Goal: Task Accomplishment & Management: Complete application form

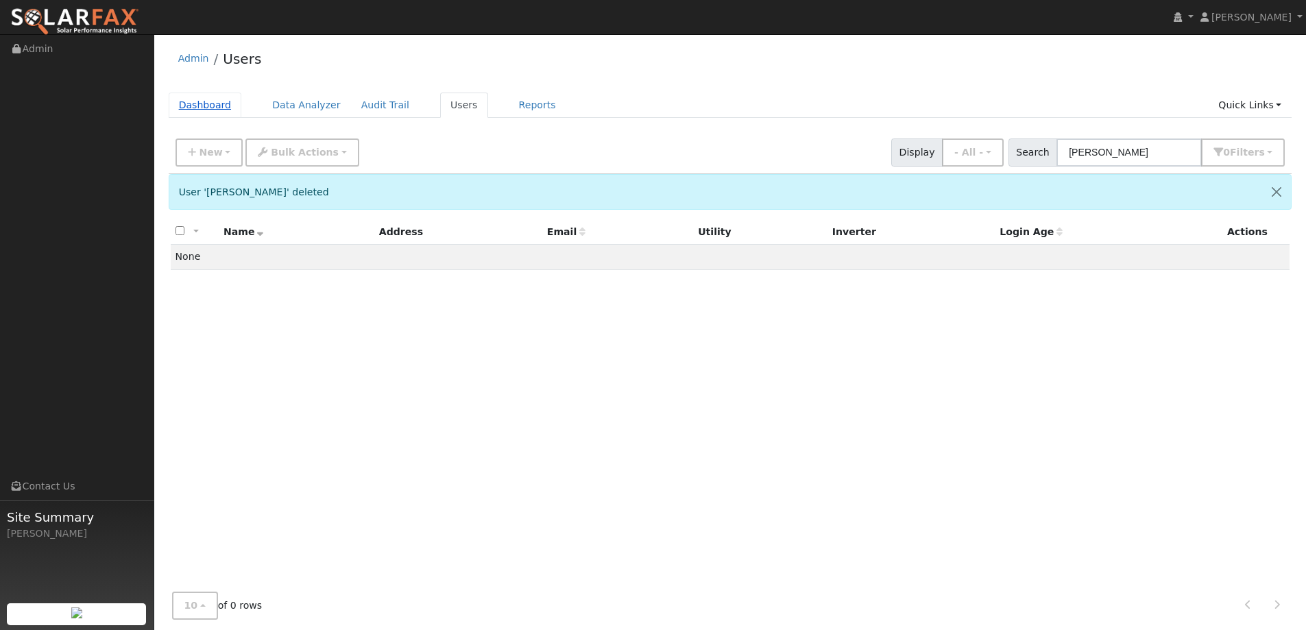
click at [222, 98] on link "Dashboard" at bounding box center [205, 105] width 73 height 25
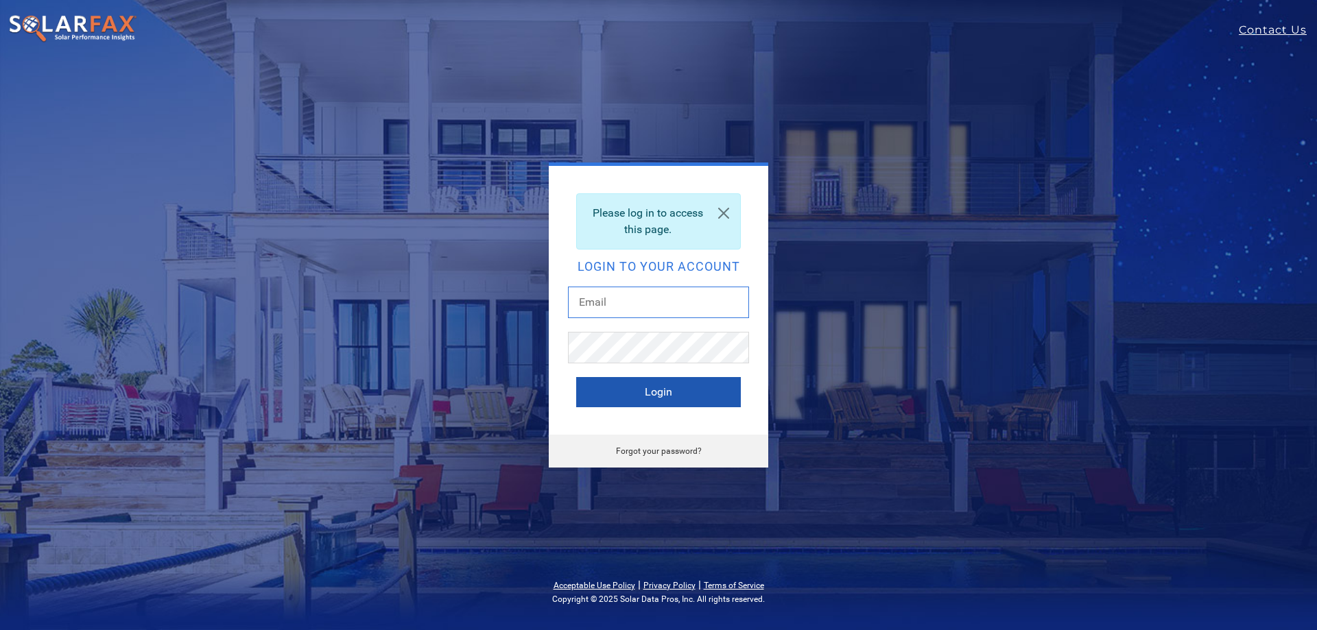
type input "ivah.rapolla@ambrosesolar.com"
click at [635, 393] on button "Login" at bounding box center [658, 392] width 165 height 30
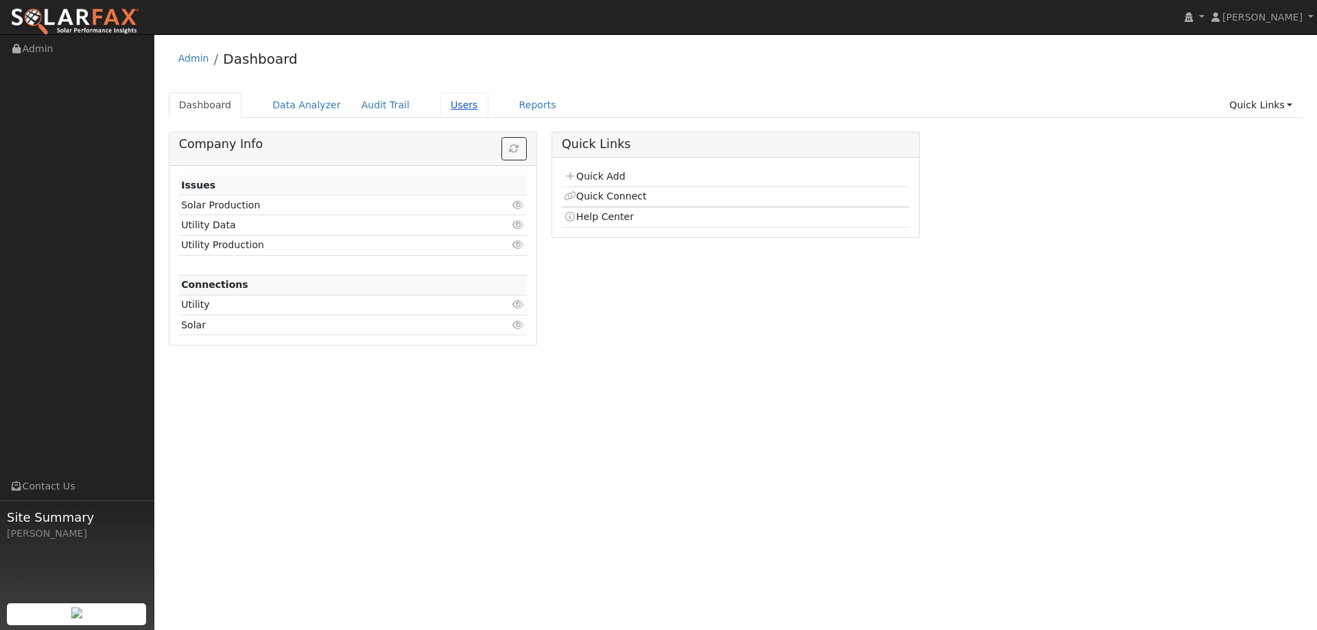
click at [440, 104] on link "Users" at bounding box center [464, 105] width 48 height 25
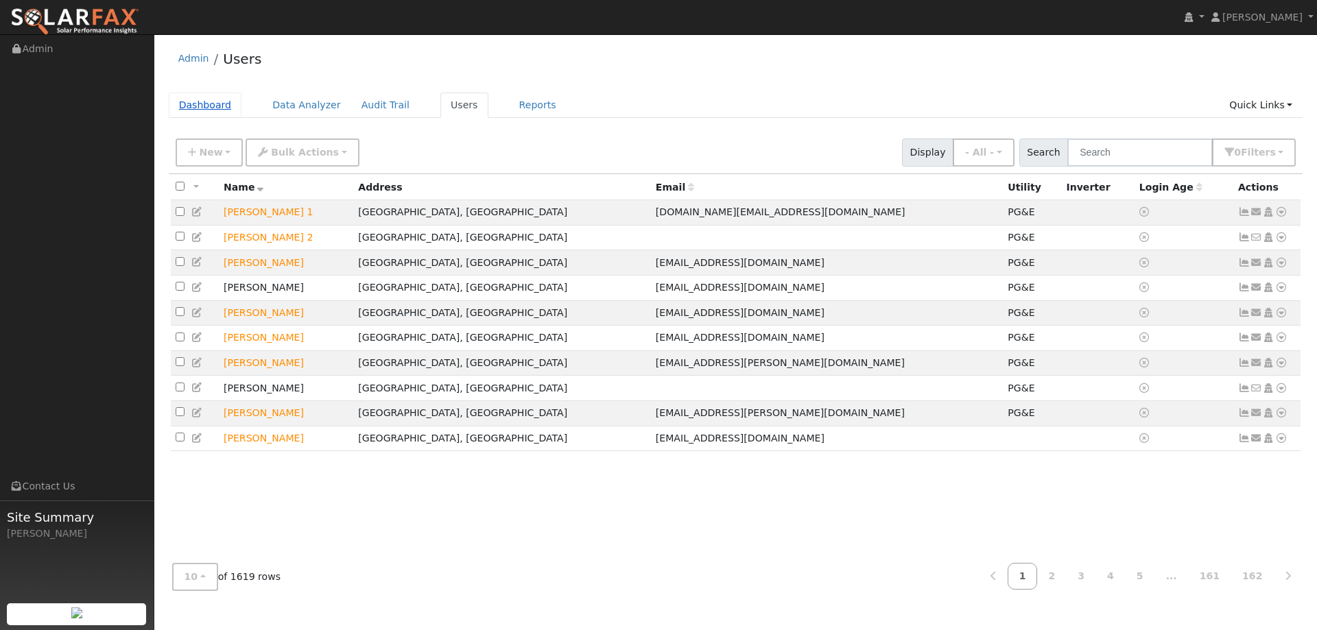
click at [220, 99] on link "Dashboard" at bounding box center [205, 105] width 73 height 25
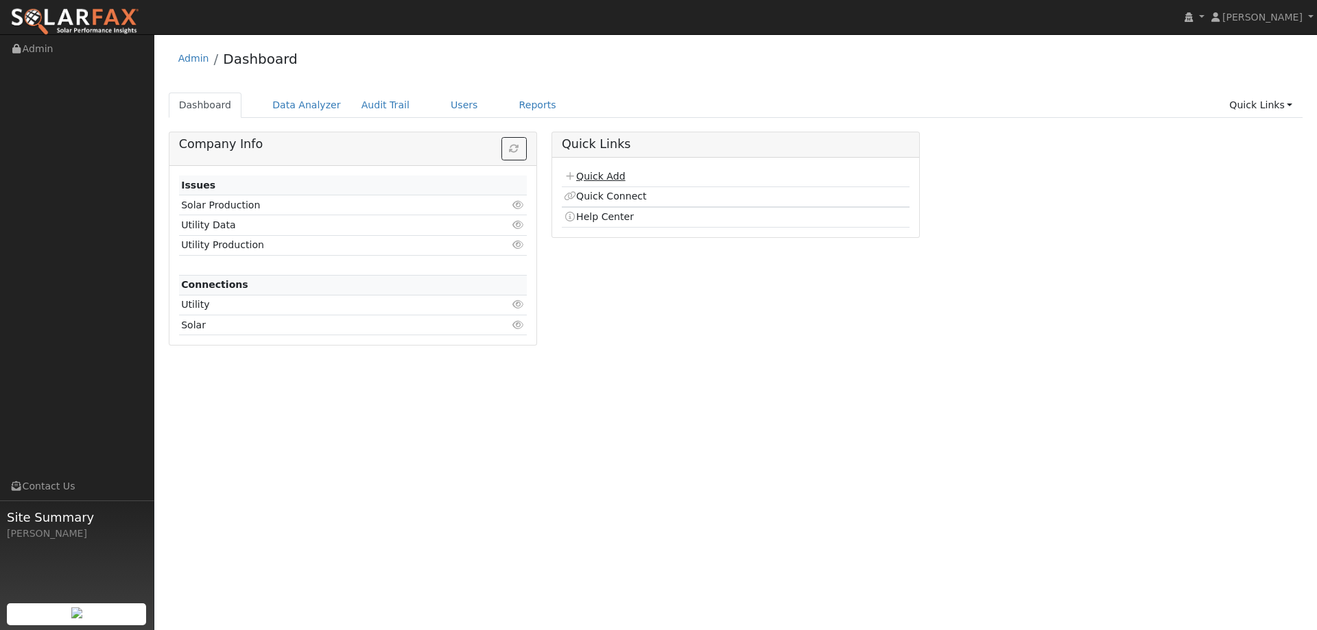
click at [588, 171] on link "Quick Add" at bounding box center [594, 176] width 61 height 11
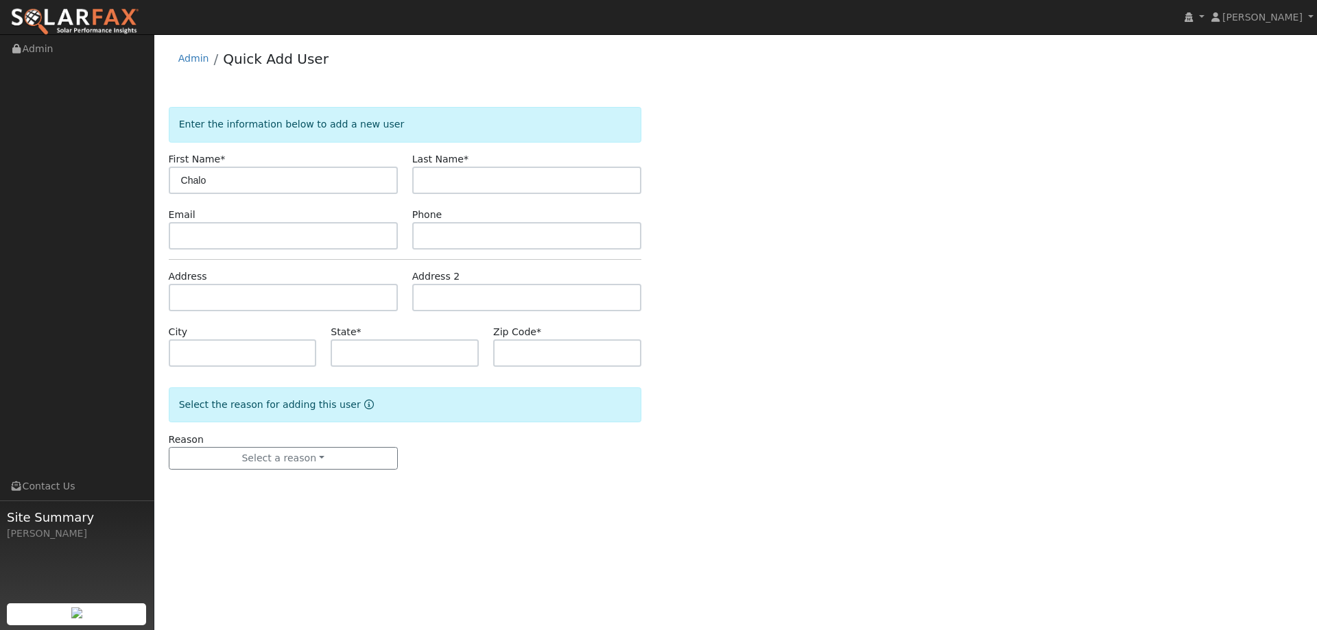
click at [182, 181] on input "Chalo" at bounding box center [283, 180] width 229 height 27
type input "Chalo"
click at [527, 187] on input "text" at bounding box center [526, 180] width 229 height 27
click at [444, 178] on input "text" at bounding box center [526, 180] width 229 height 27
paste input "[PERSON_NAME]"
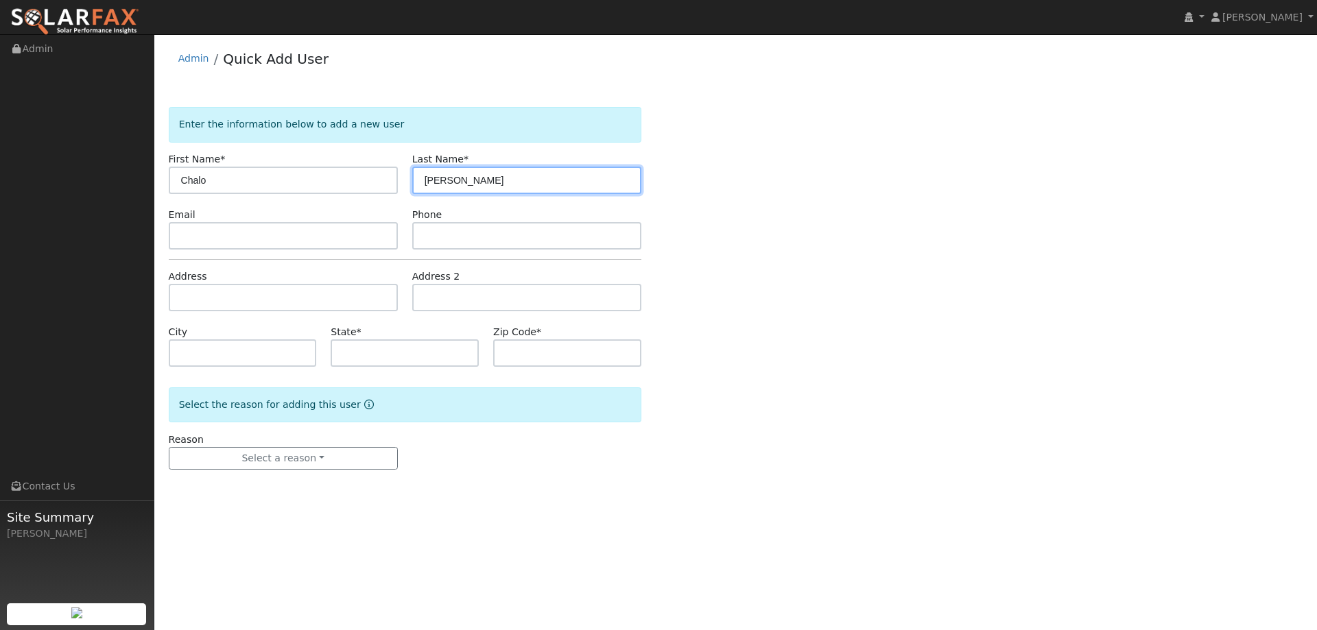
click at [424, 180] on input "[PERSON_NAME]" at bounding box center [526, 180] width 229 height 27
type input "[PERSON_NAME]"
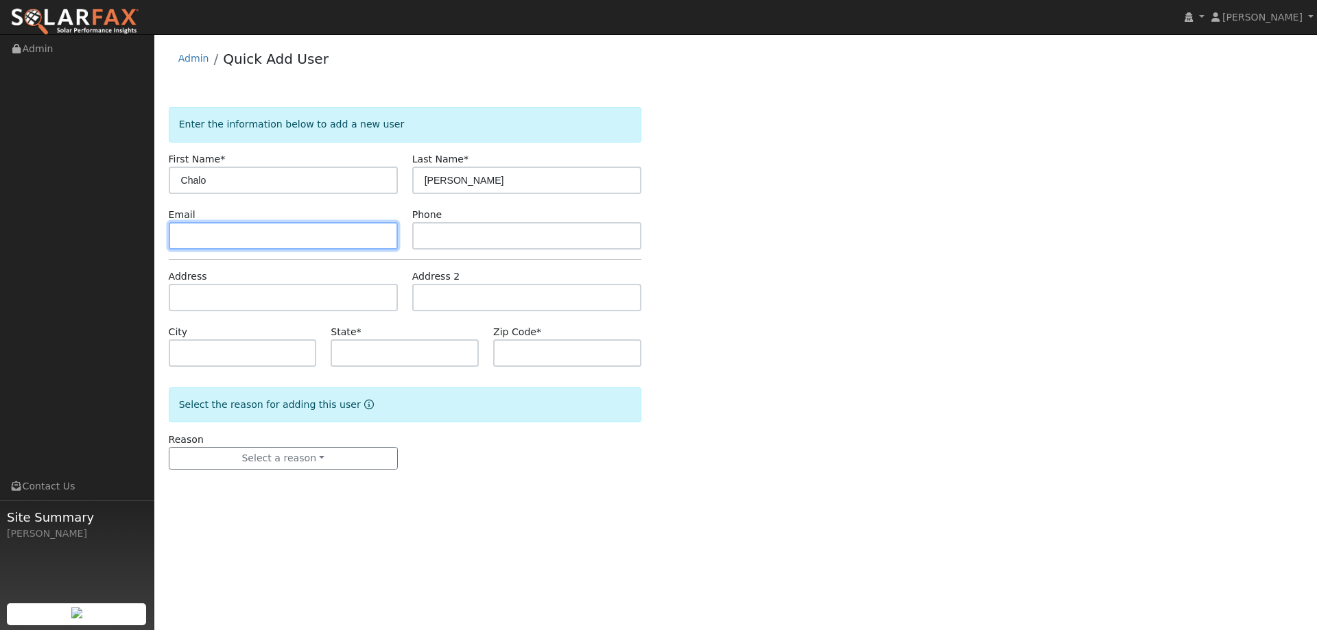
drag, startPoint x: 311, startPoint y: 248, endPoint x: 300, endPoint y: 247, distance: 10.4
click at [310, 248] on input "text" at bounding box center [283, 235] width 229 height 27
click at [192, 236] on input "text" at bounding box center [283, 235] width 229 height 27
paste input "[EMAIL_ADDRESS][DOMAIN_NAME]"
click at [182, 235] on input "[EMAIL_ADDRESS][DOMAIN_NAME]" at bounding box center [283, 235] width 229 height 27
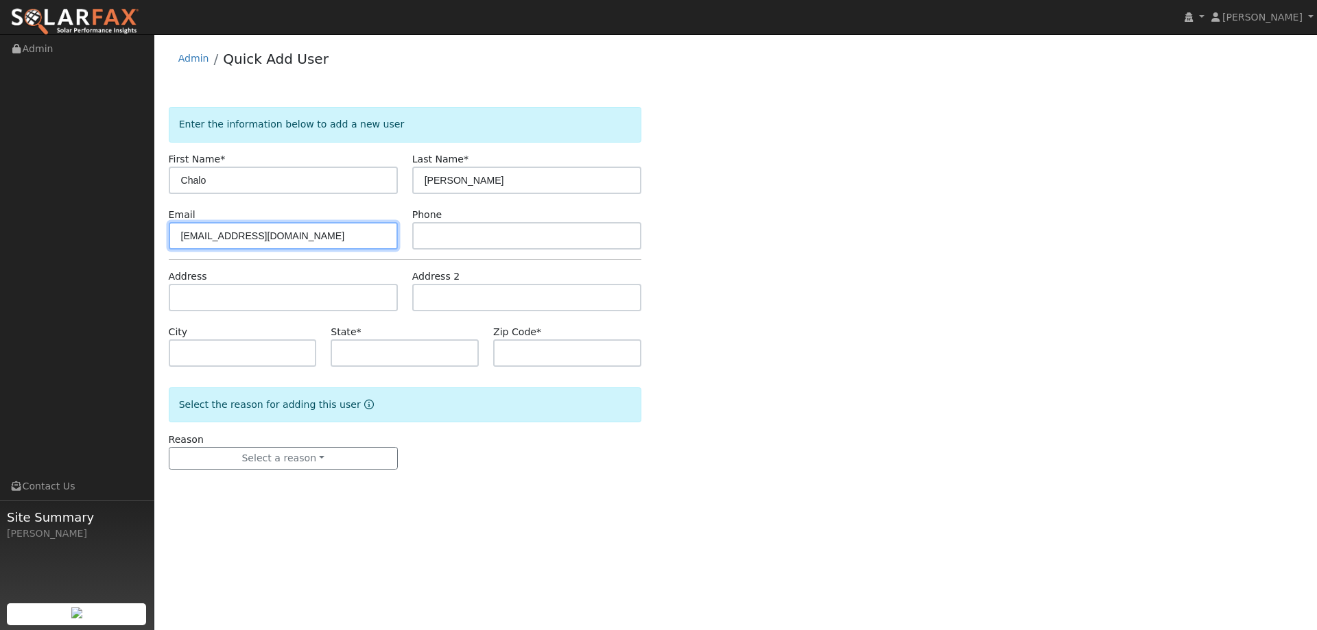
type input "[EMAIL_ADDRESS][DOMAIN_NAME]"
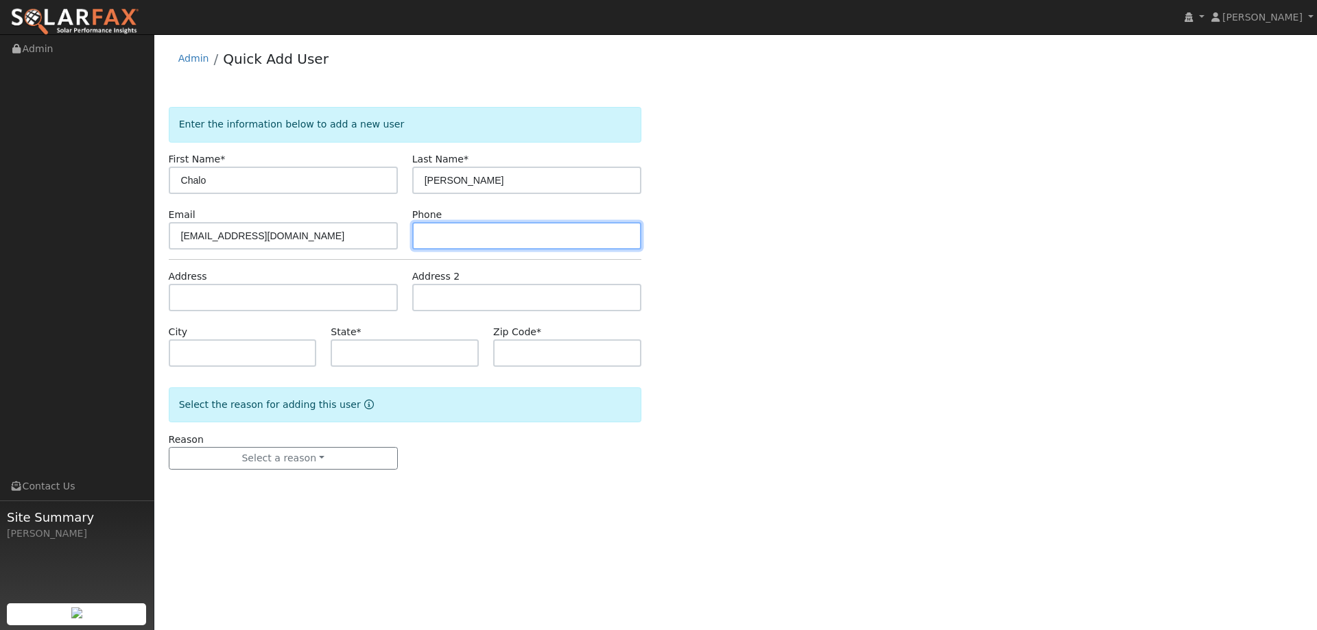
click at [453, 233] on input "text" at bounding box center [526, 235] width 229 height 27
click at [433, 229] on input "text" at bounding box center [526, 235] width 229 height 27
paste input "[PHONE_NUMBER]"
drag, startPoint x: 425, startPoint y: 237, endPoint x: 433, endPoint y: 243, distance: 10.8
click at [425, 237] on input "[PHONE_NUMBER]" at bounding box center [526, 235] width 229 height 27
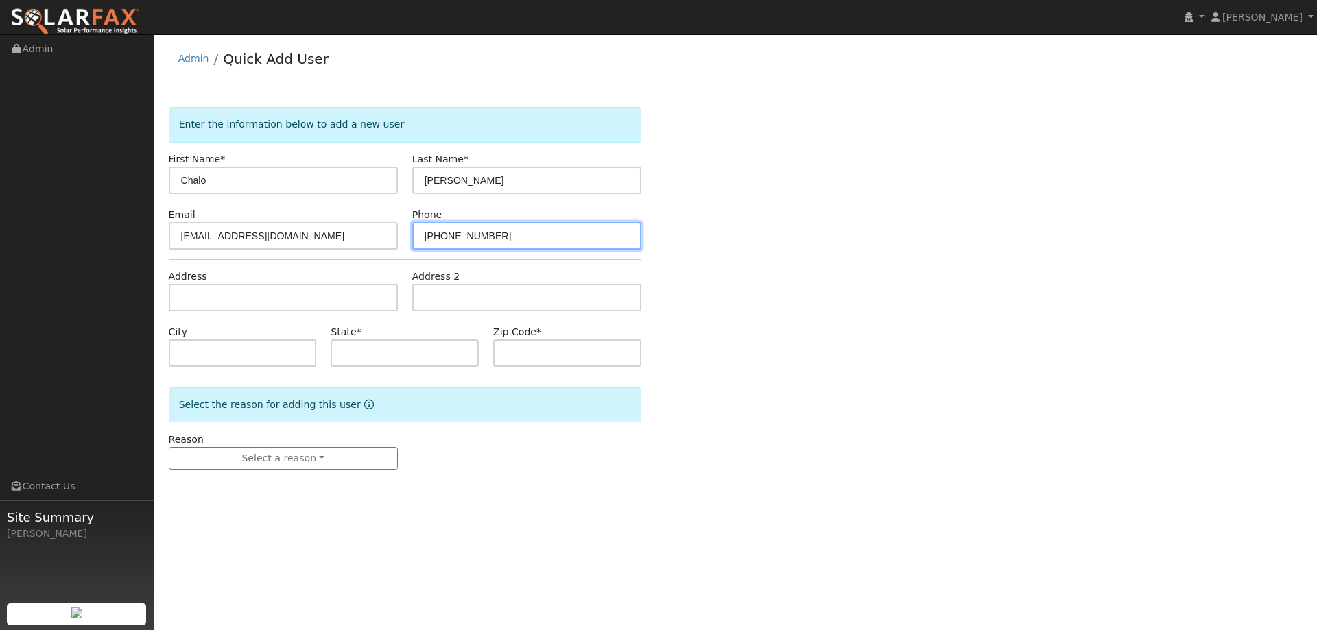
type input "[PHONE_NUMBER]"
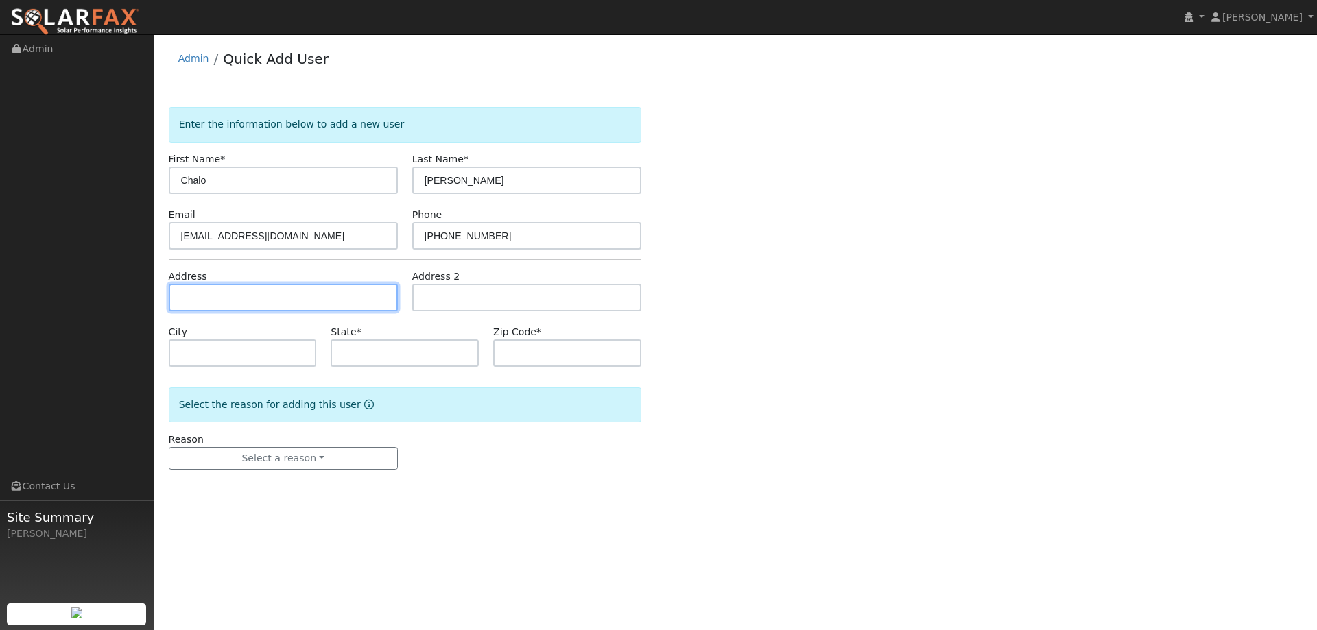
click at [263, 296] on input "text" at bounding box center [283, 297] width 229 height 27
click at [203, 302] on input "text" at bounding box center [283, 297] width 229 height 27
paste input "[STREET_ADDRESS]"
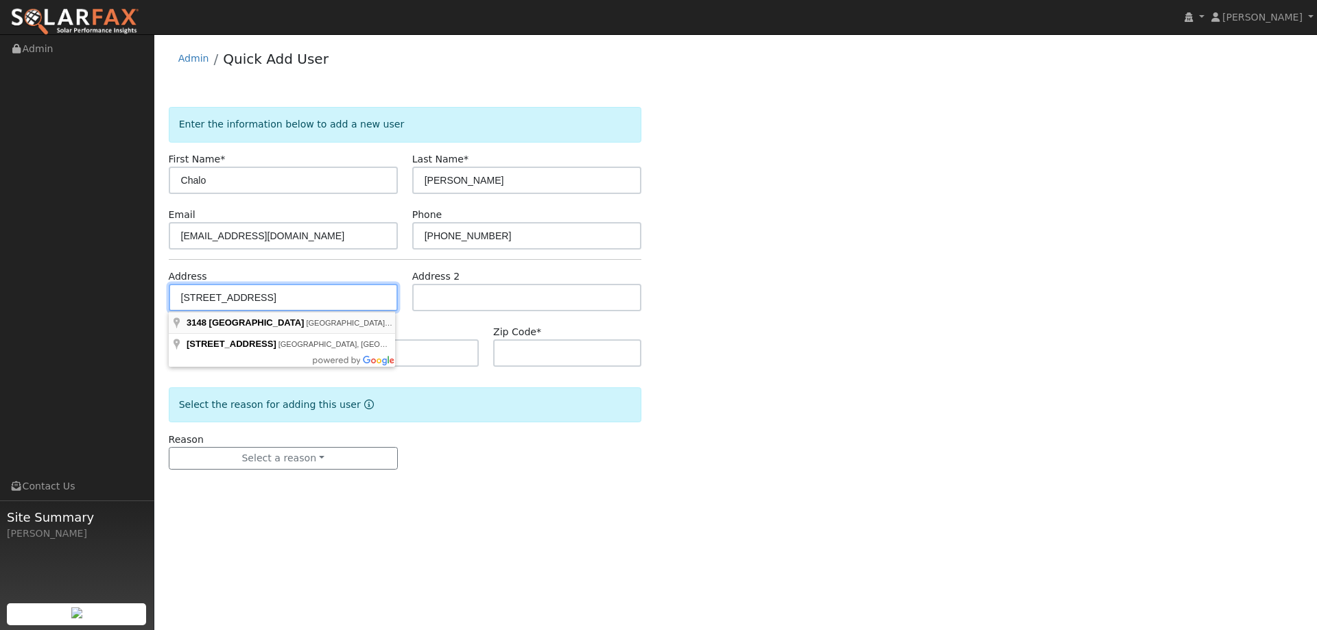
type input "[STREET_ADDRESS]"
type input "[GEOGRAPHIC_DATA]"
type input "CA"
type input "95691"
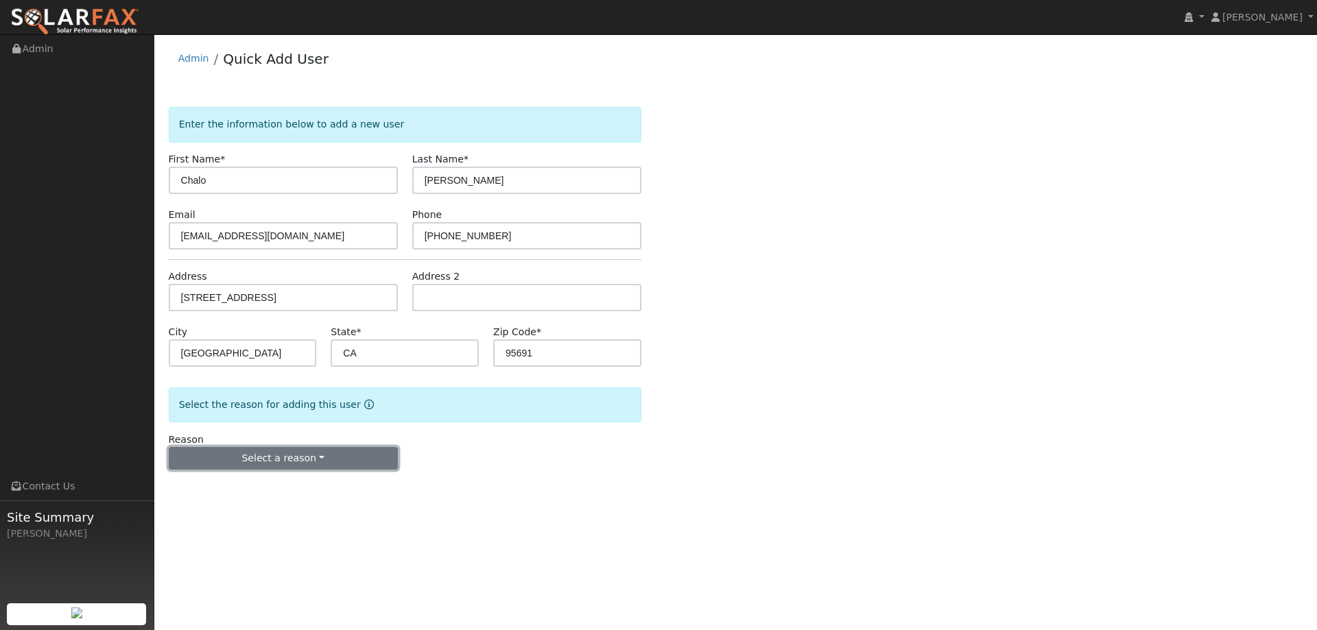
click at [290, 454] on button "Select a reason" at bounding box center [283, 458] width 229 height 23
click at [252, 485] on link "New lead" at bounding box center [245, 486] width 152 height 19
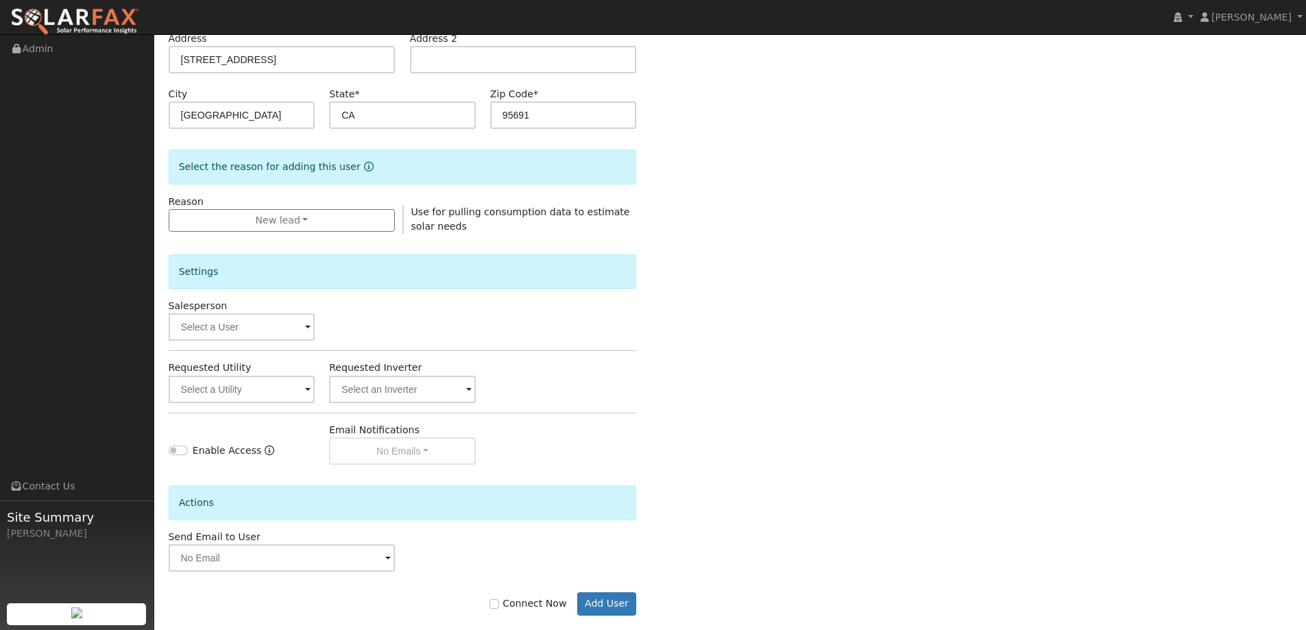
scroll to position [258, 0]
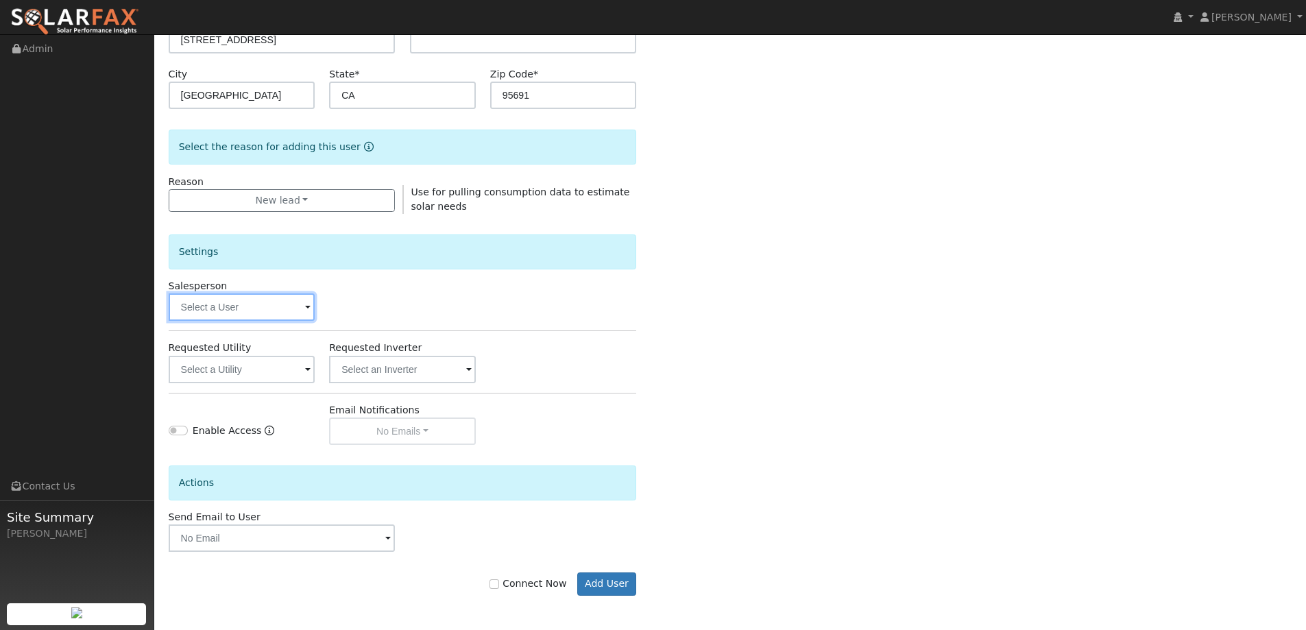
click at [248, 311] on input "text" at bounding box center [242, 307] width 147 height 27
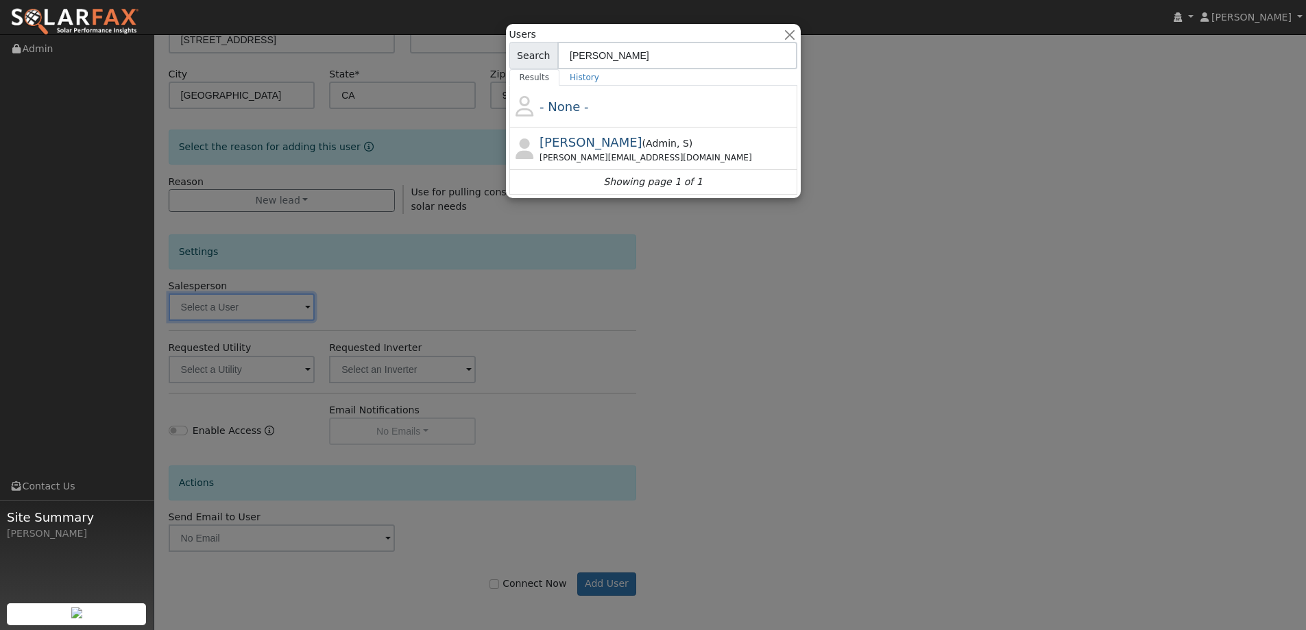
type input "[PERSON_NAME]"
click at [643, 149] on span "( Admin , S )" at bounding box center [668, 143] width 51 height 11
type input "[PERSON_NAME]"
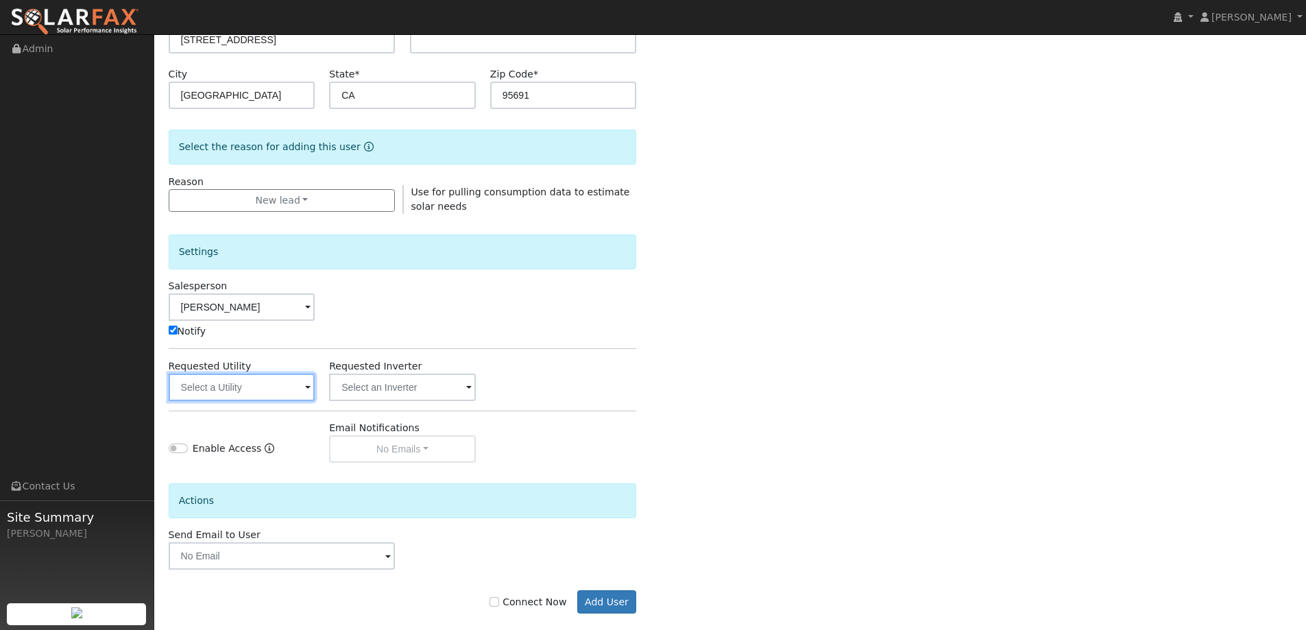
click at [285, 385] on input "text" at bounding box center [242, 387] width 147 height 27
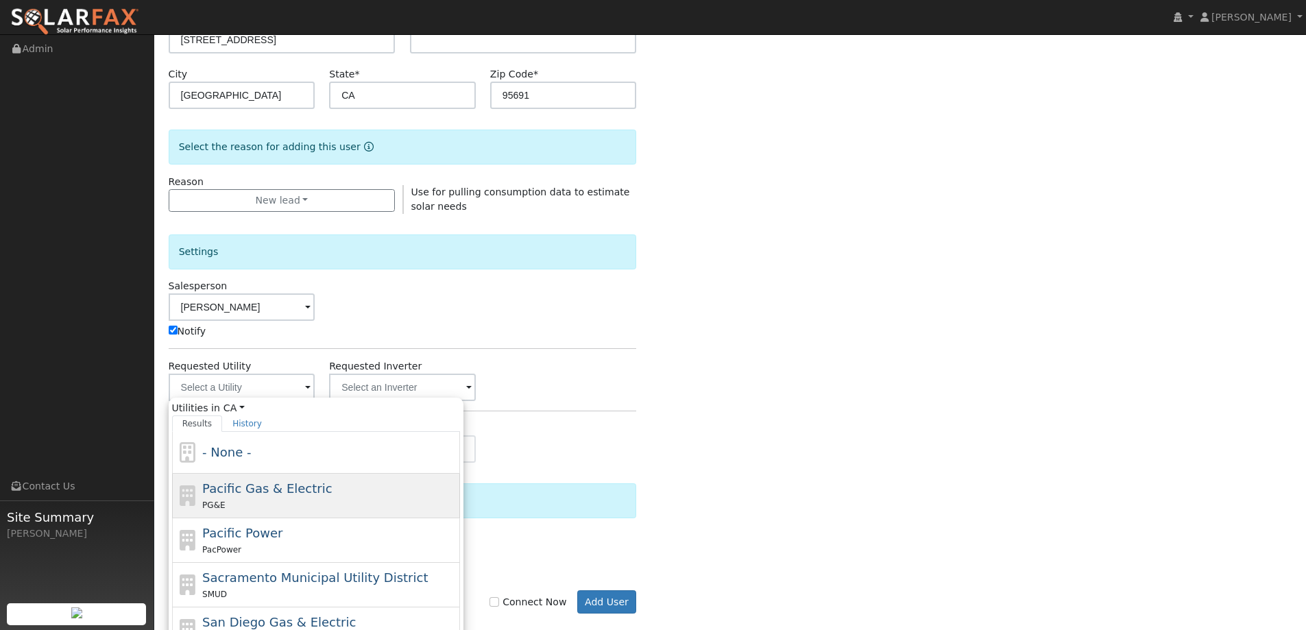
click at [325, 488] on div "Pacific Gas & Electric PG&E" at bounding box center [329, 495] width 254 height 33
type input "Pacific Gas & Electric"
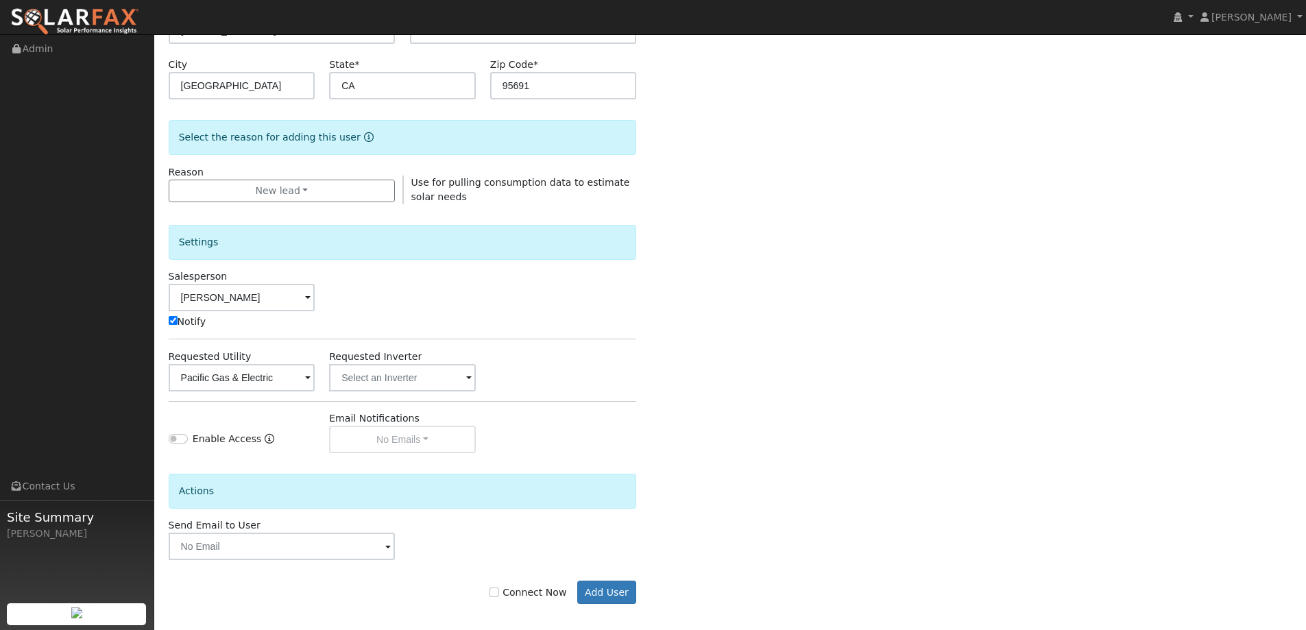
scroll to position [276, 0]
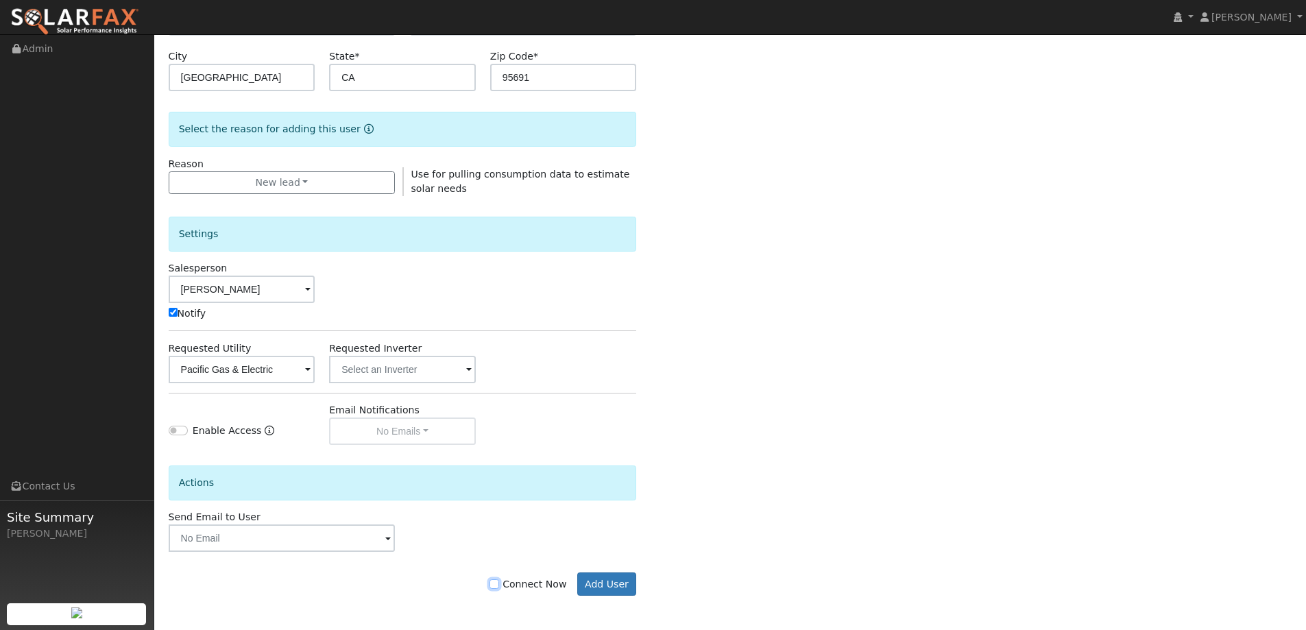
click at [499, 586] on input "Connect Now" at bounding box center [495, 585] width 10 height 10
checkbox input "true"
click at [614, 584] on button "Add User" at bounding box center [607, 584] width 60 height 23
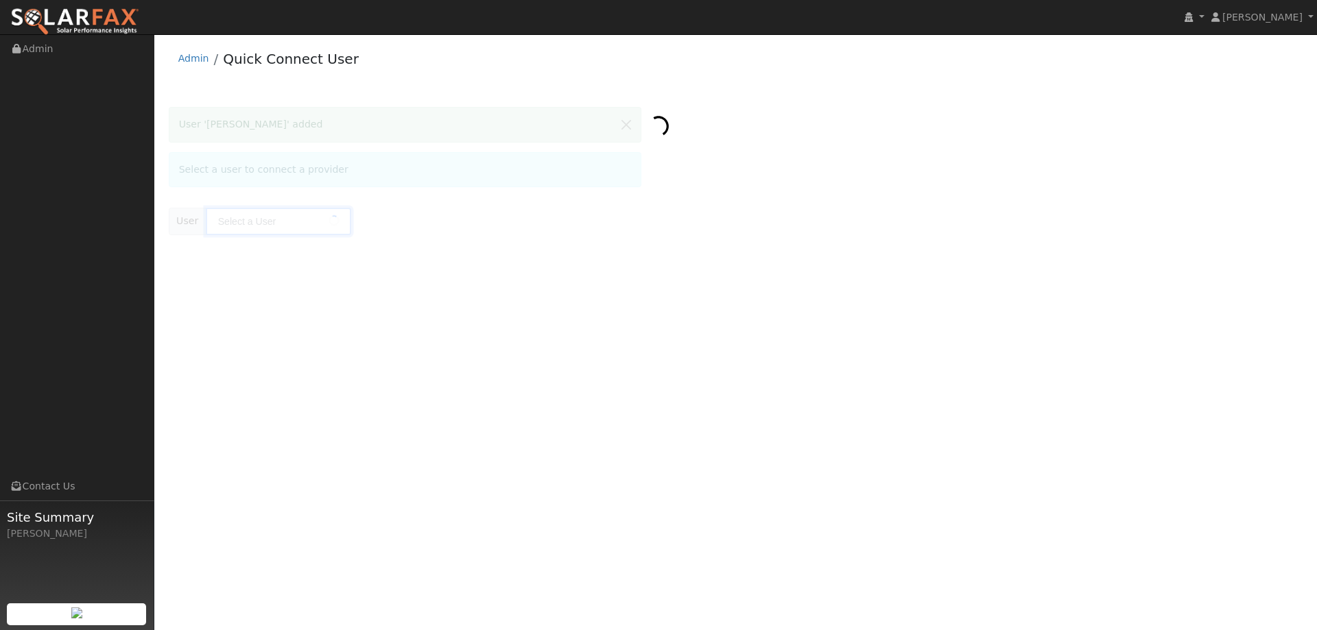
type input "Chalo Tacuri"
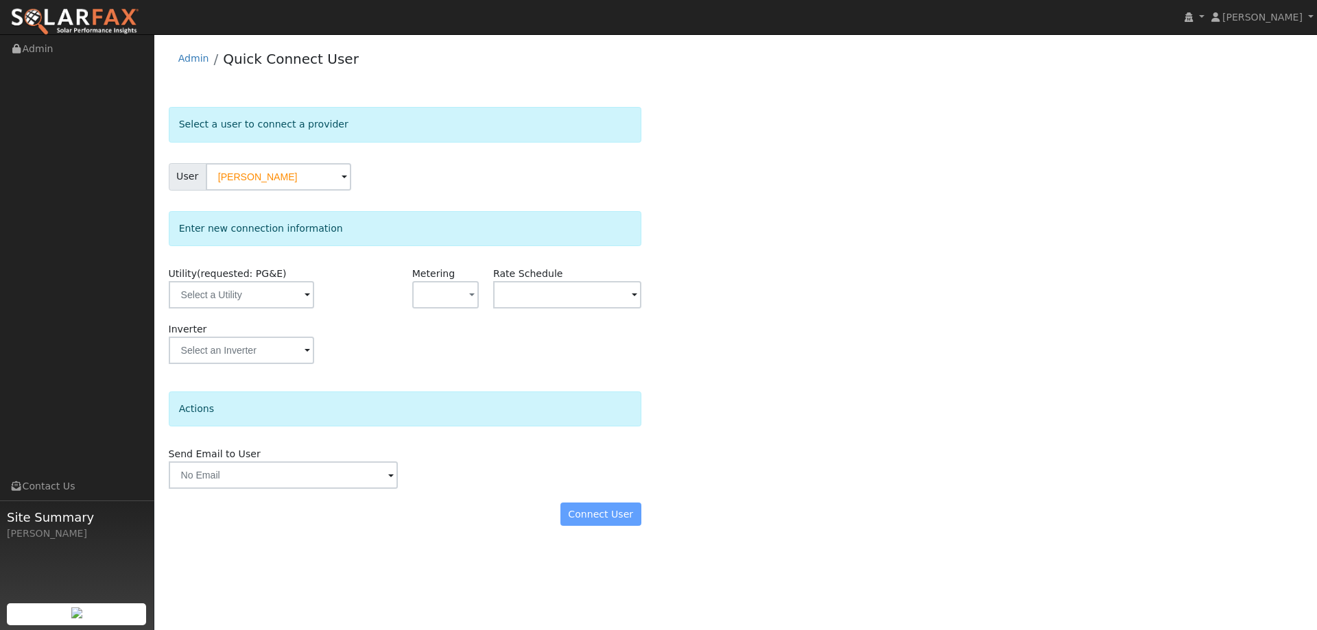
click at [246, 278] on span "(requested: PG&E)" at bounding box center [242, 273] width 90 height 11
click at [256, 290] on input "text" at bounding box center [241, 294] width 145 height 27
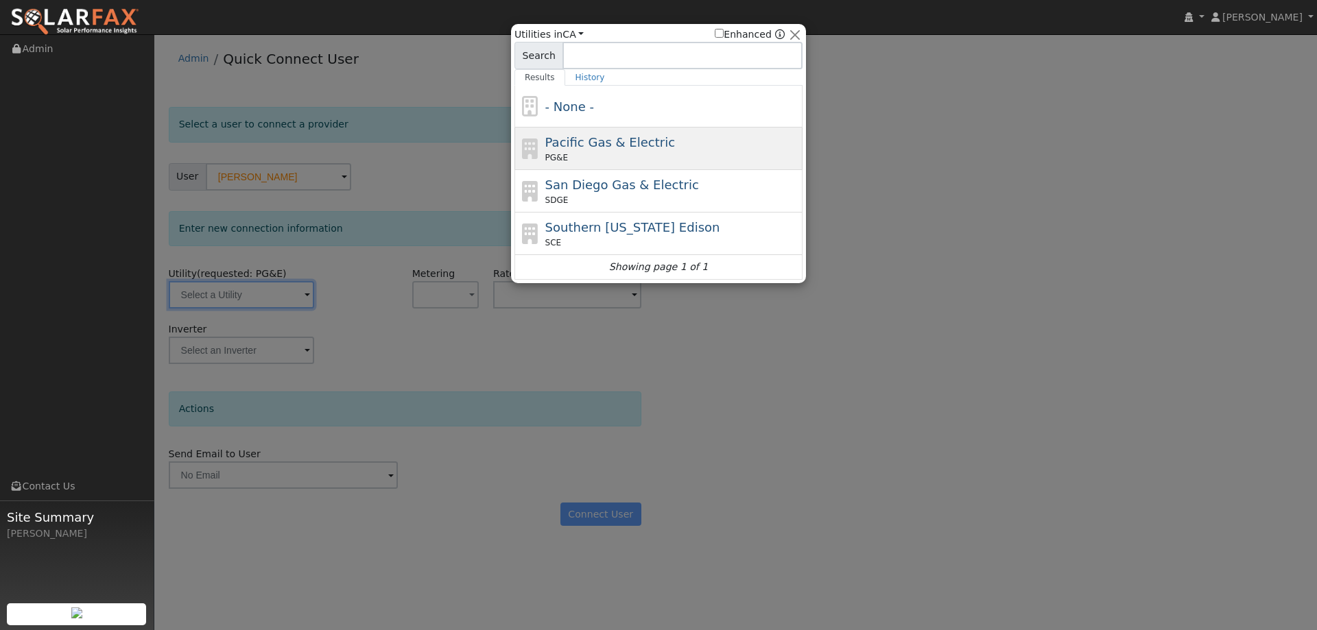
click at [632, 151] on div "Pacific Gas & Electric PG&E" at bounding box center [672, 148] width 254 height 31
type input "PG&E"
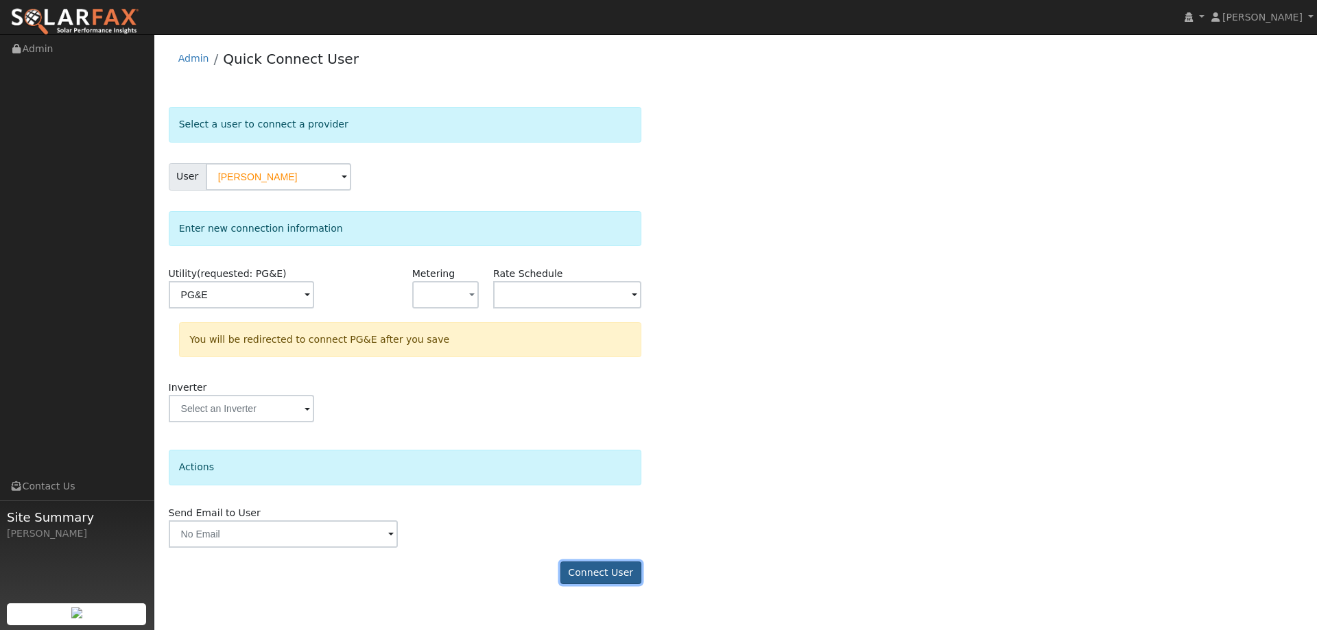
click at [606, 573] on button "Connect User" at bounding box center [600, 573] width 81 height 23
